Goal: Task Accomplishment & Management: Manage account settings

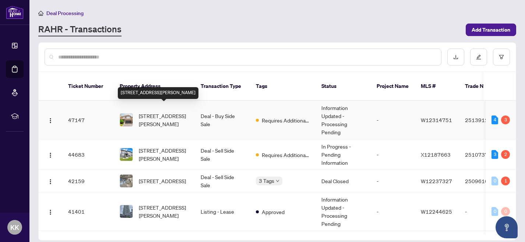
click at [158, 115] on span "[STREET_ADDRESS][PERSON_NAME]" at bounding box center [164, 120] width 50 height 16
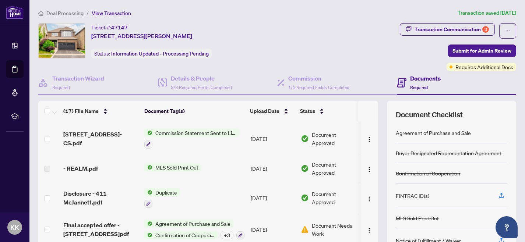
scroll to position [66, 0]
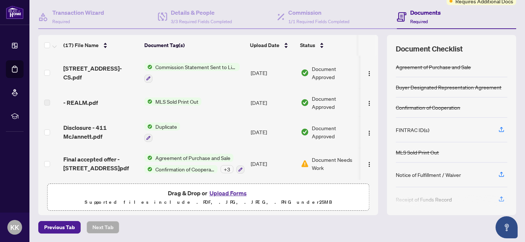
click at [227, 193] on button "Upload Forms" at bounding box center [228, 194] width 42 height 10
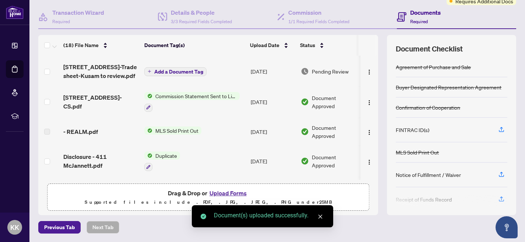
click at [321, 217] on icon "close" at bounding box center [320, 216] width 5 height 5
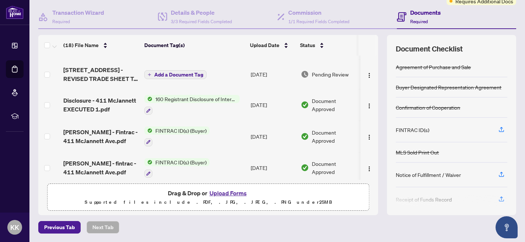
scroll to position [0, 0]
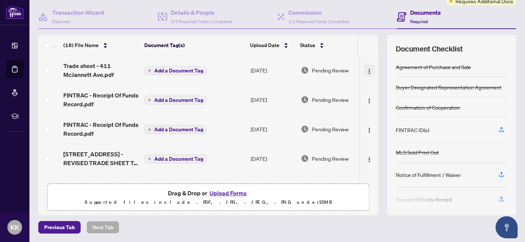
click at [366, 71] on img "button" at bounding box center [369, 71] width 6 height 6
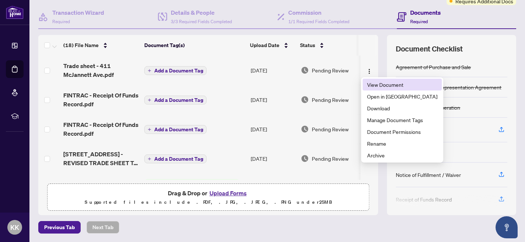
click at [385, 85] on span "View Document" at bounding box center [402, 85] width 70 height 8
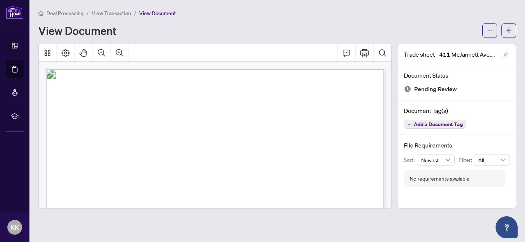
scroll to position [306, 0]
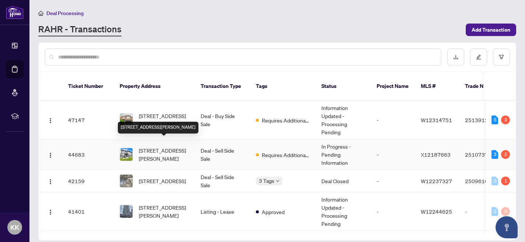
click at [152, 147] on span "[STREET_ADDRESS][PERSON_NAME]" at bounding box center [164, 155] width 50 height 16
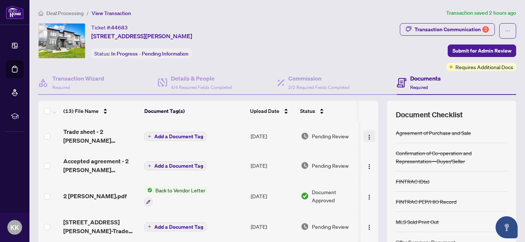
click at [368, 136] on img "button" at bounding box center [369, 137] width 6 height 6
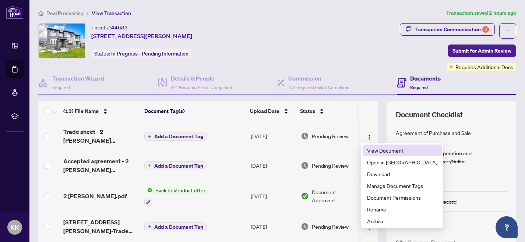
click at [378, 151] on span "View Document" at bounding box center [402, 151] width 70 height 8
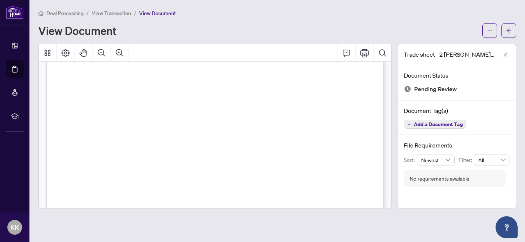
scroll to position [306, 0]
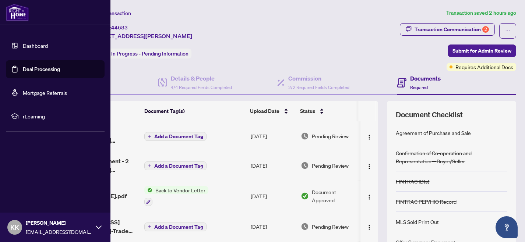
click at [28, 46] on link "Dashboard" at bounding box center [35, 45] width 25 height 7
